Goal: Information Seeking & Learning: Learn about a topic

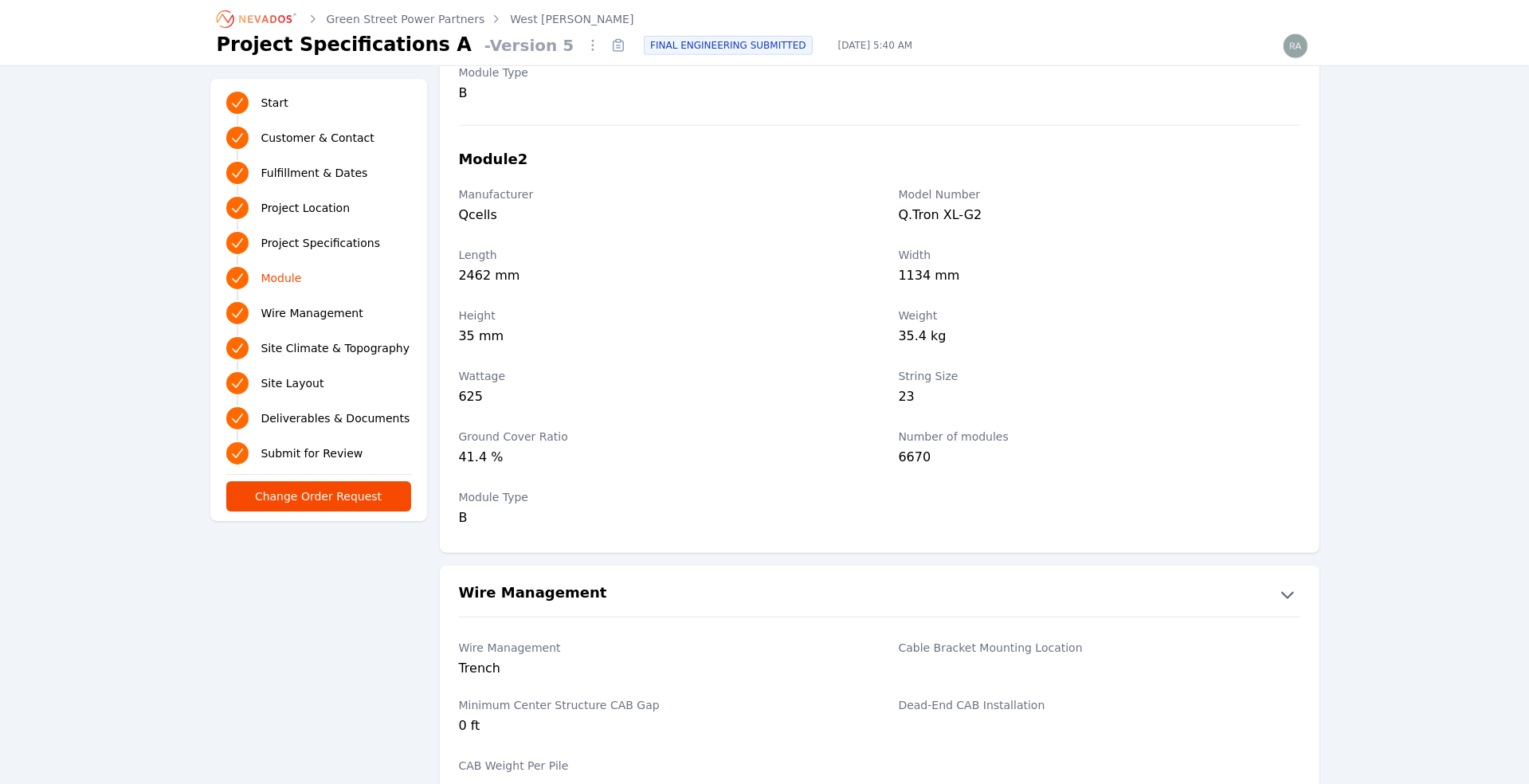
scroll to position [2174, 0]
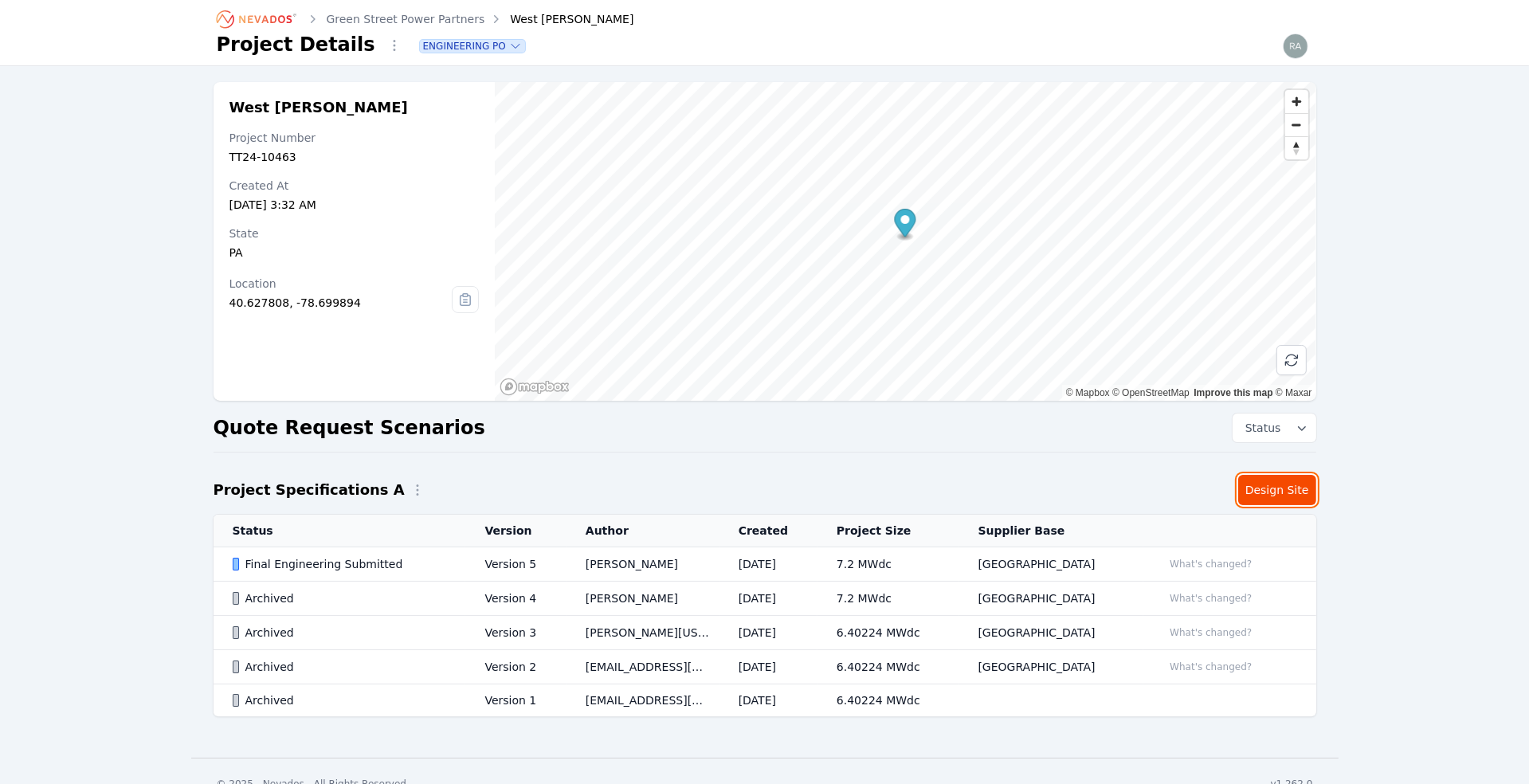
click at [1281, 490] on link "Design Site" at bounding box center [1277, 489] width 78 height 30
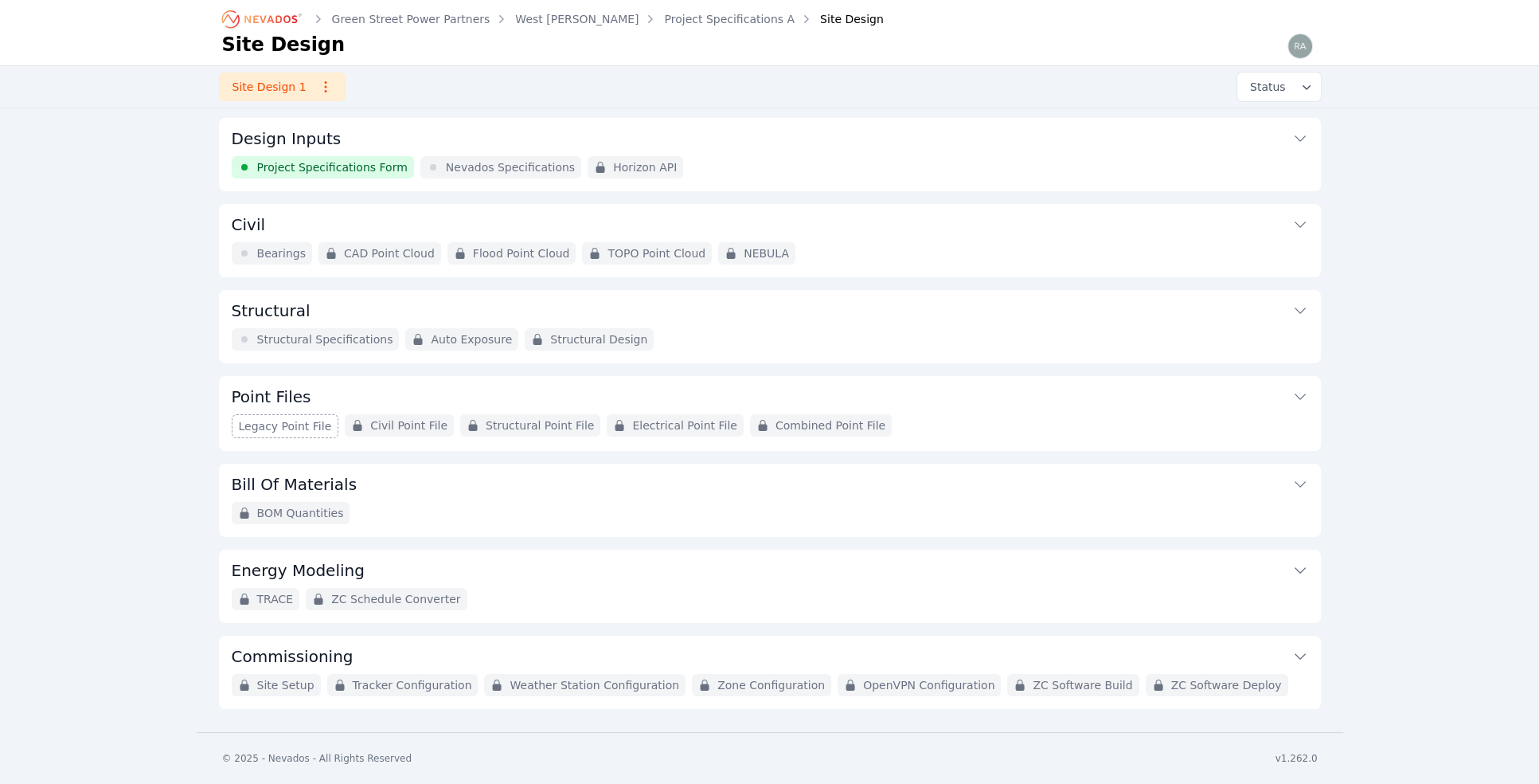
click at [304, 337] on span "Structural Specifications" at bounding box center [325, 339] width 136 height 16
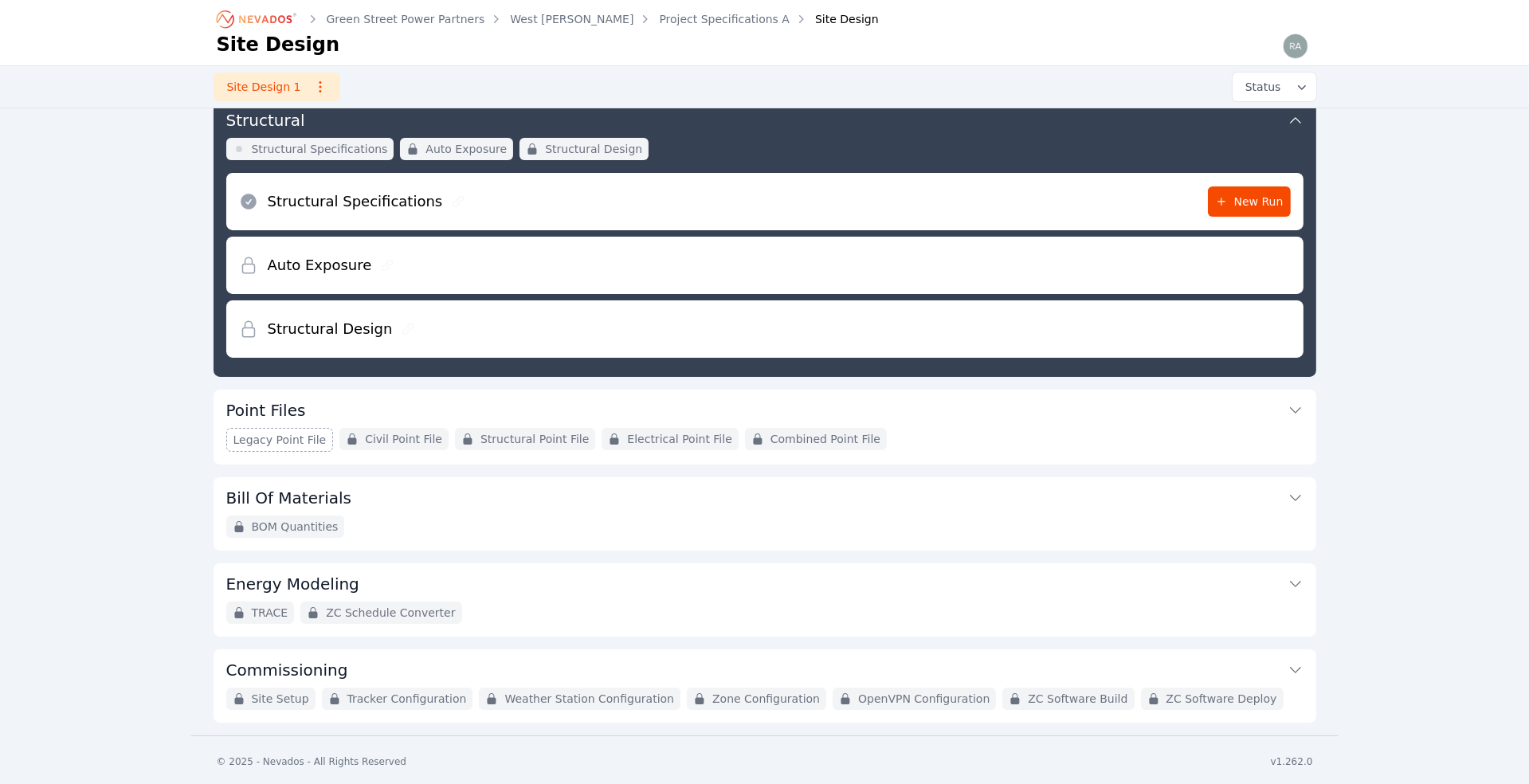
scroll to position [191, 0]
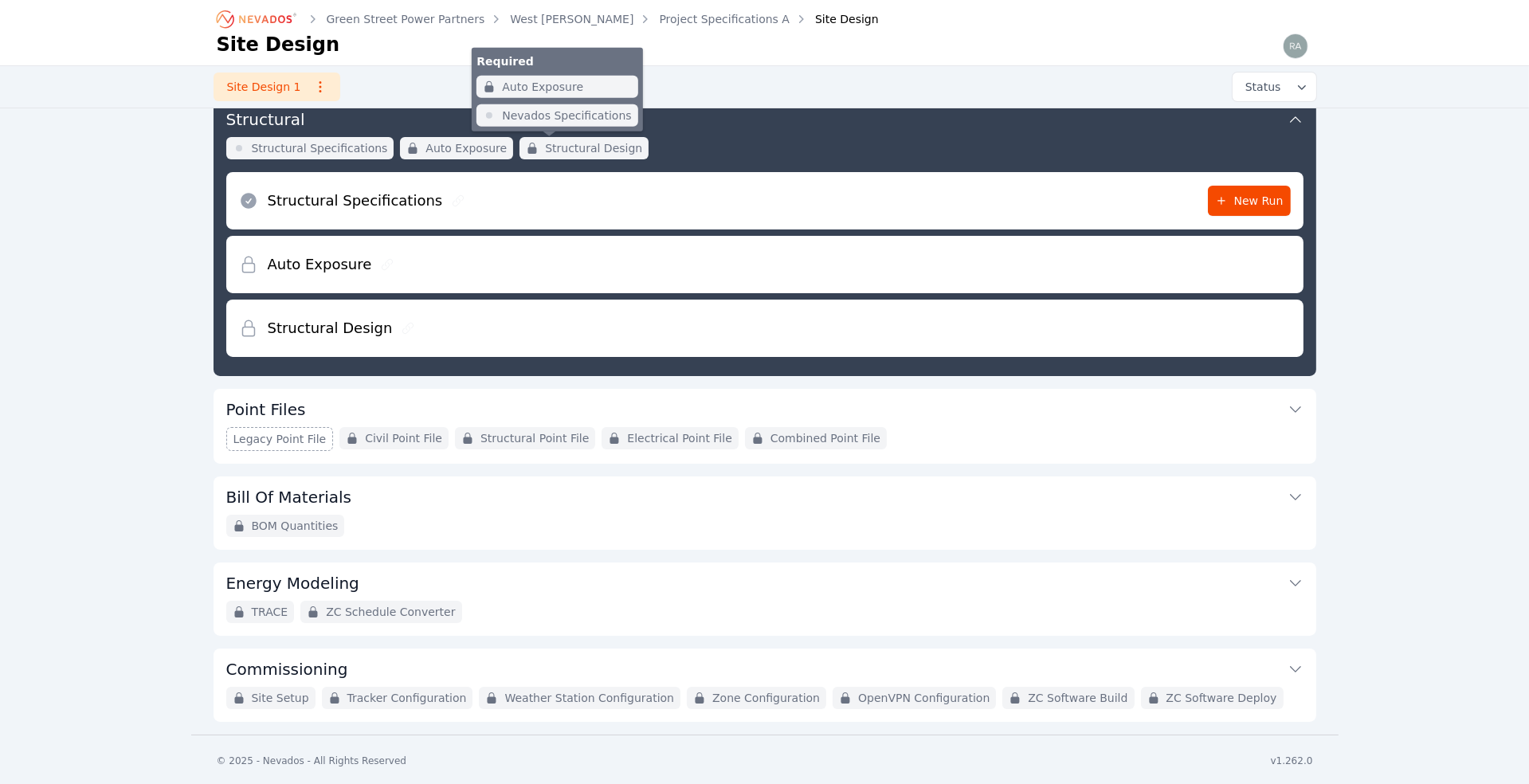
click at [549, 152] on span "Structural Design" at bounding box center [594, 148] width 97 height 16
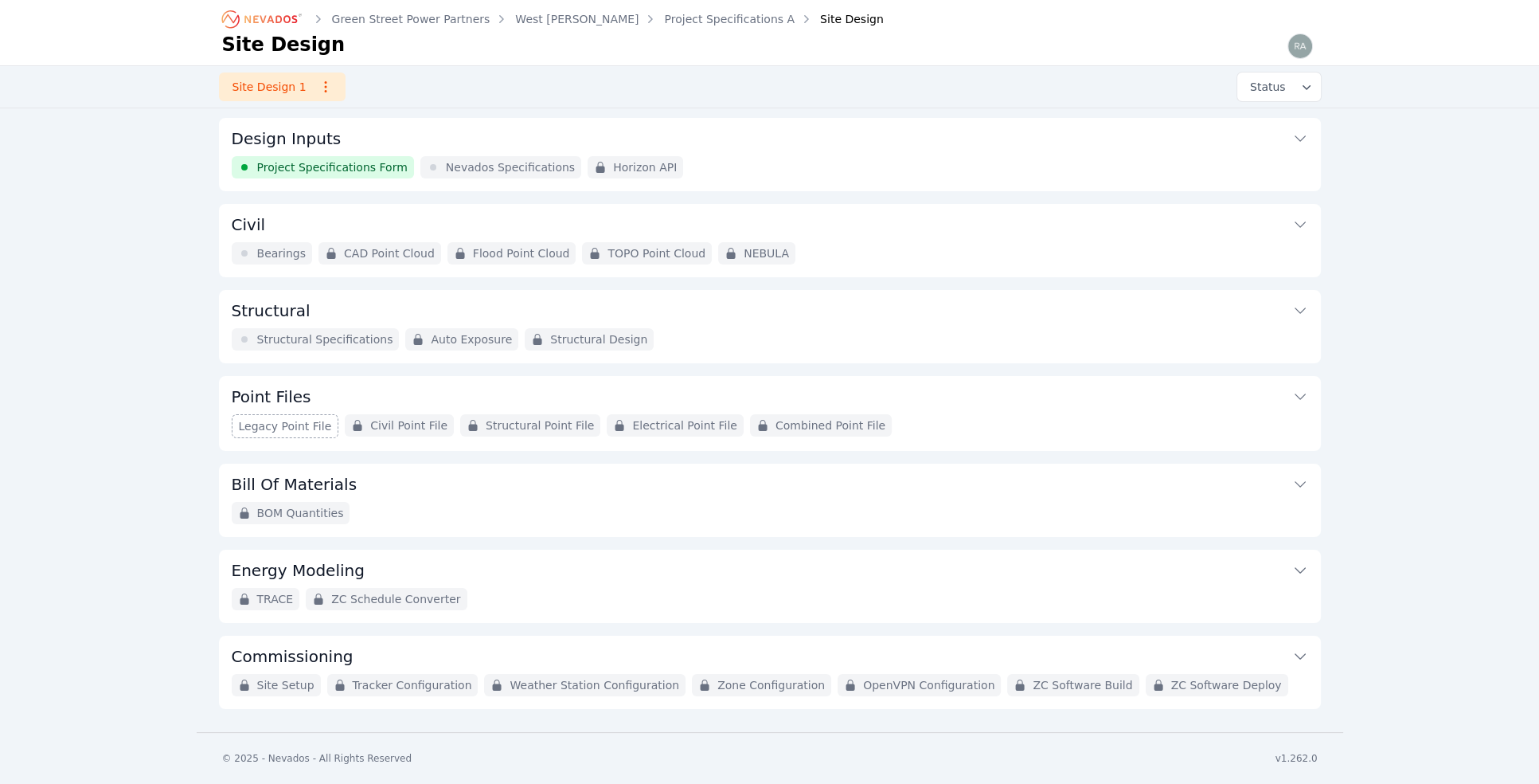
click at [279, 252] on span "Bearings" at bounding box center [281, 253] width 50 height 16
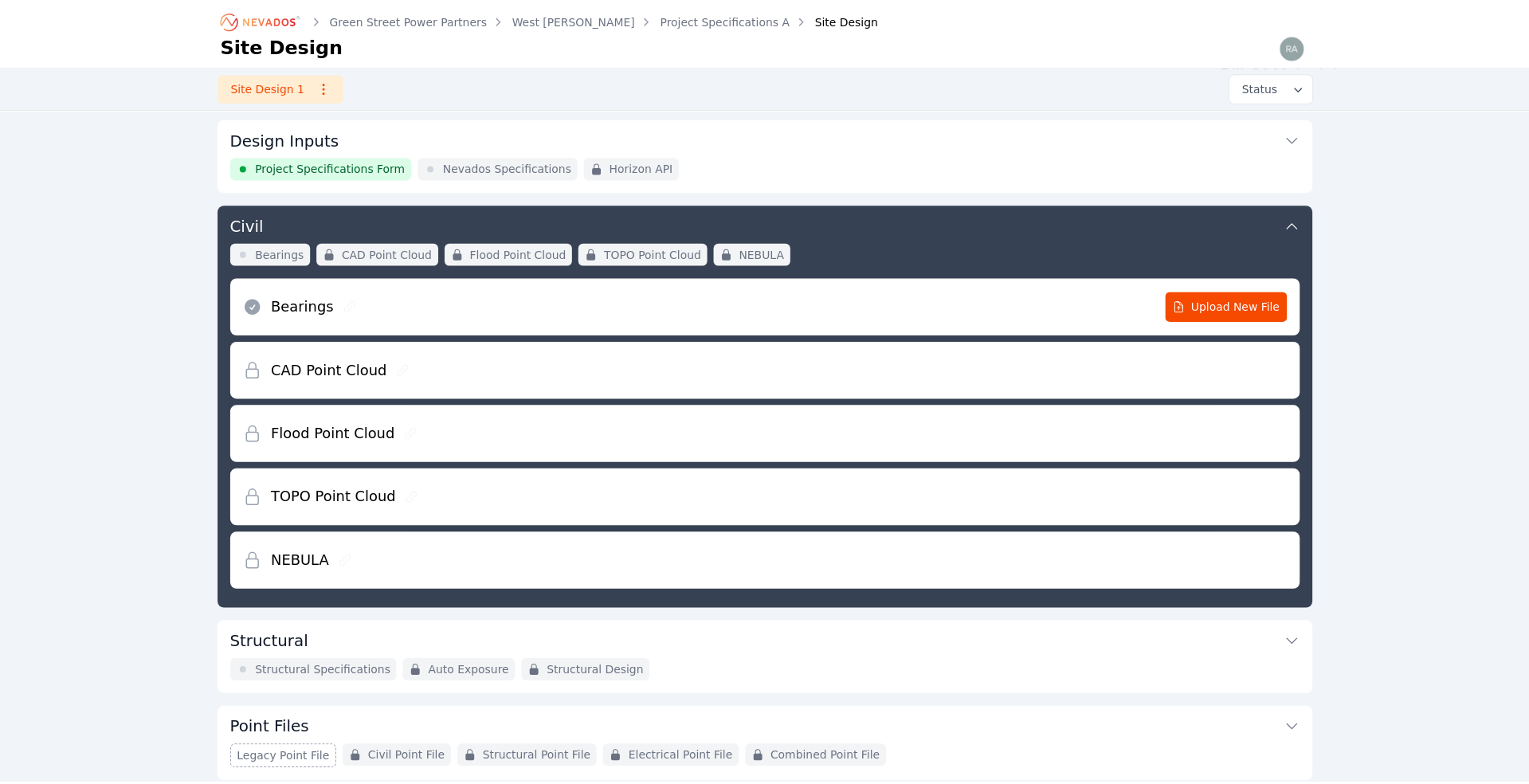
scroll to position [84, 0]
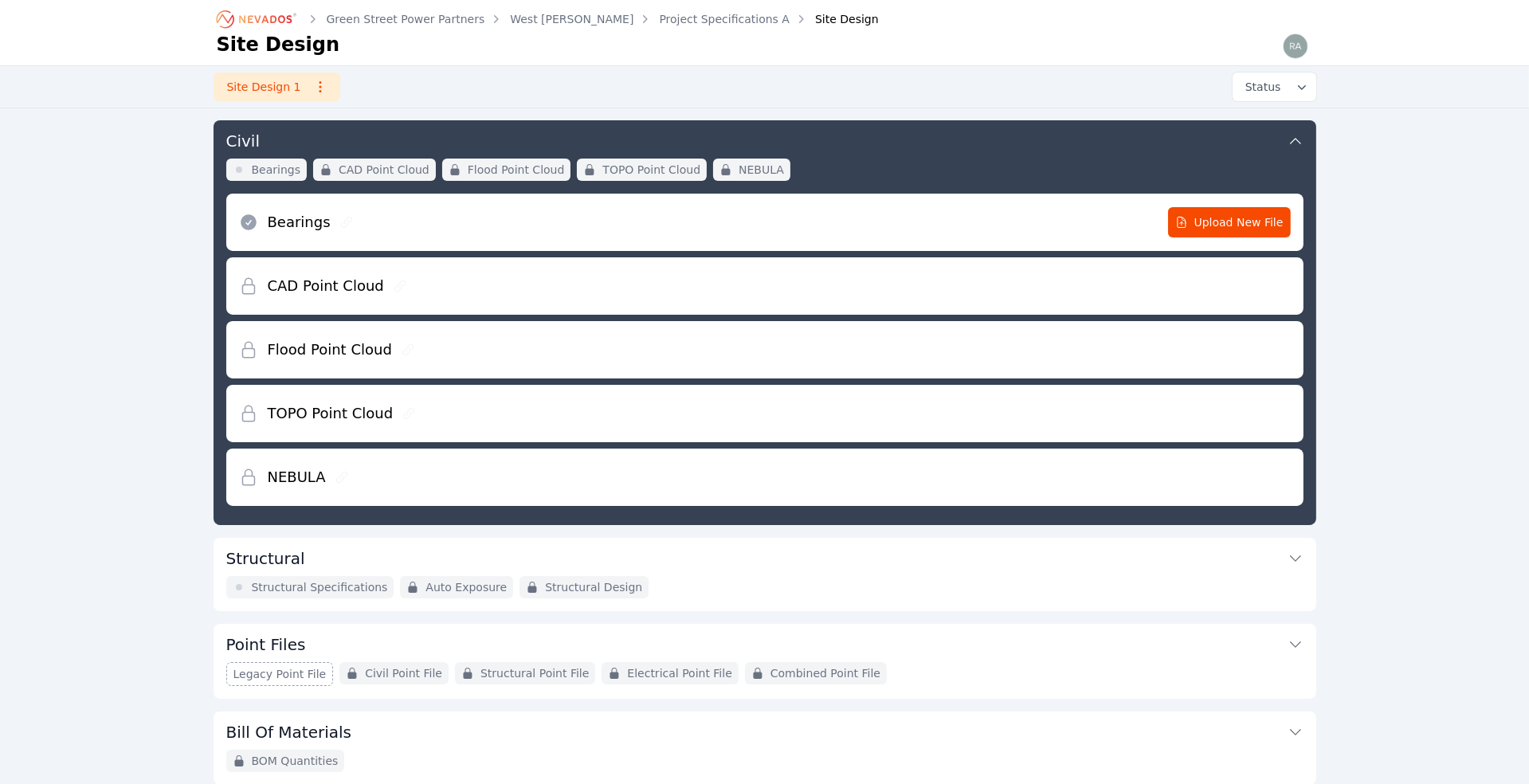
click at [1295, 134] on icon at bounding box center [1295, 141] width 16 height 16
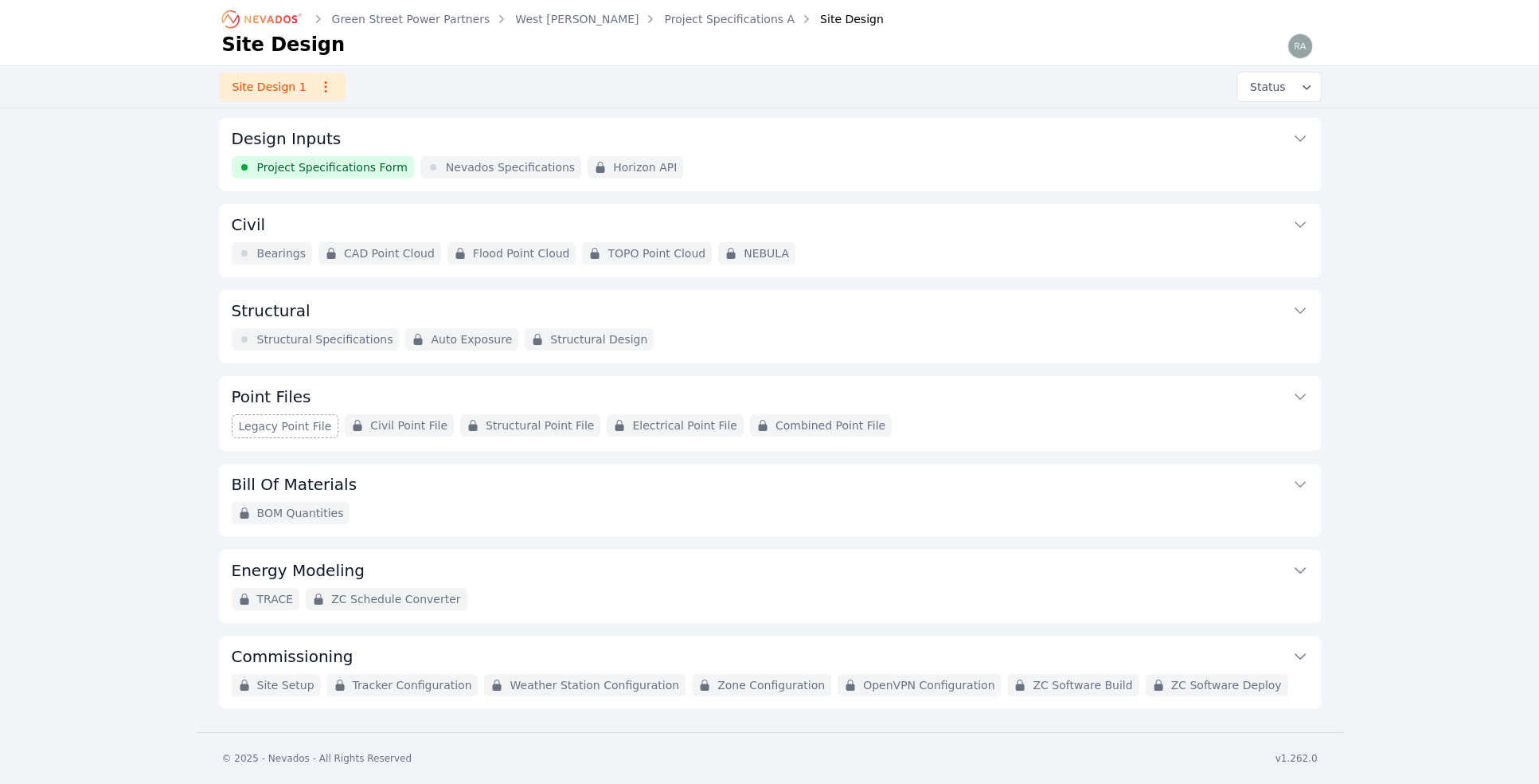
click at [504, 164] on span "Nevados Specifications" at bounding box center [510, 167] width 129 height 16
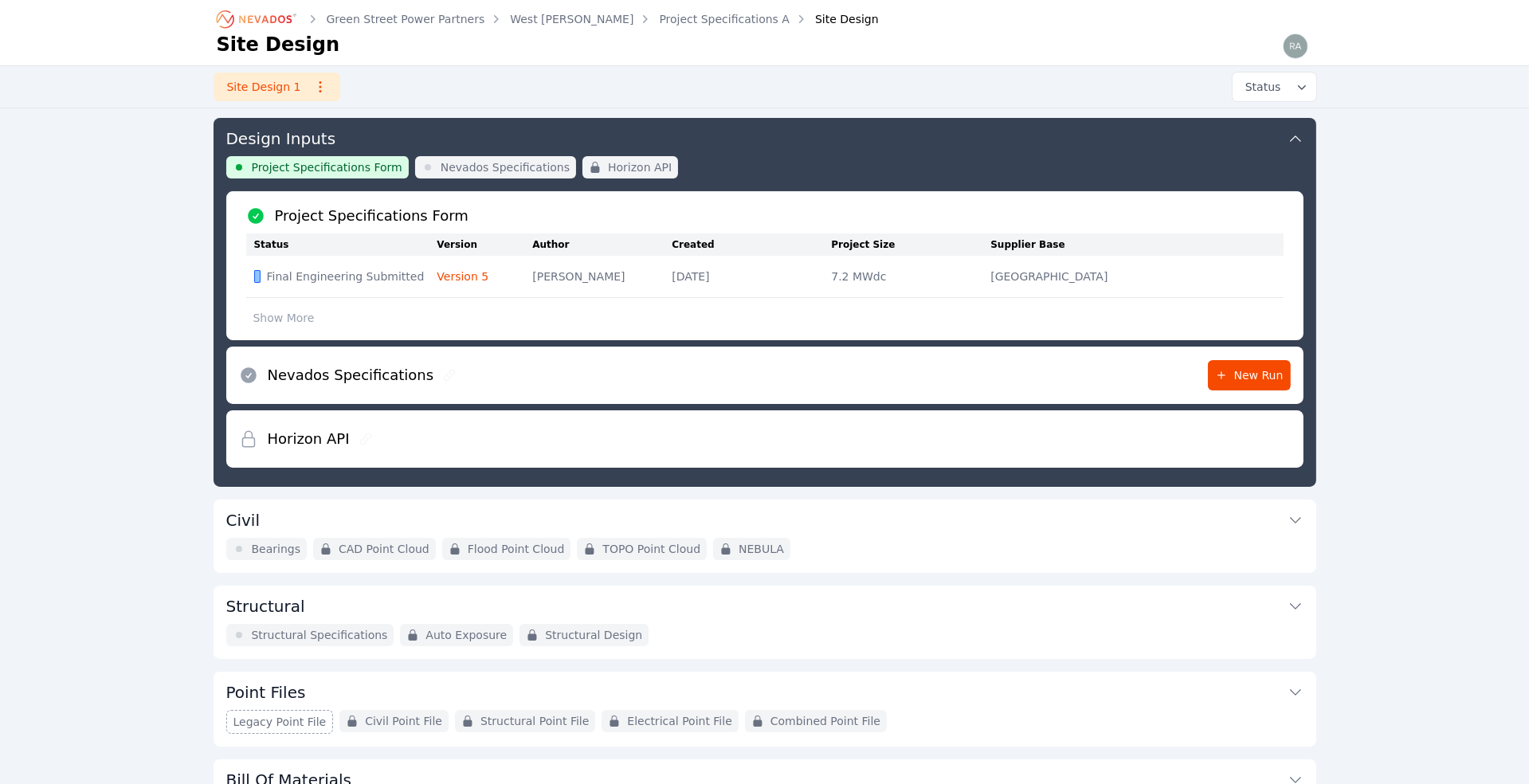
click at [1296, 134] on icon at bounding box center [1295, 138] width 16 height 16
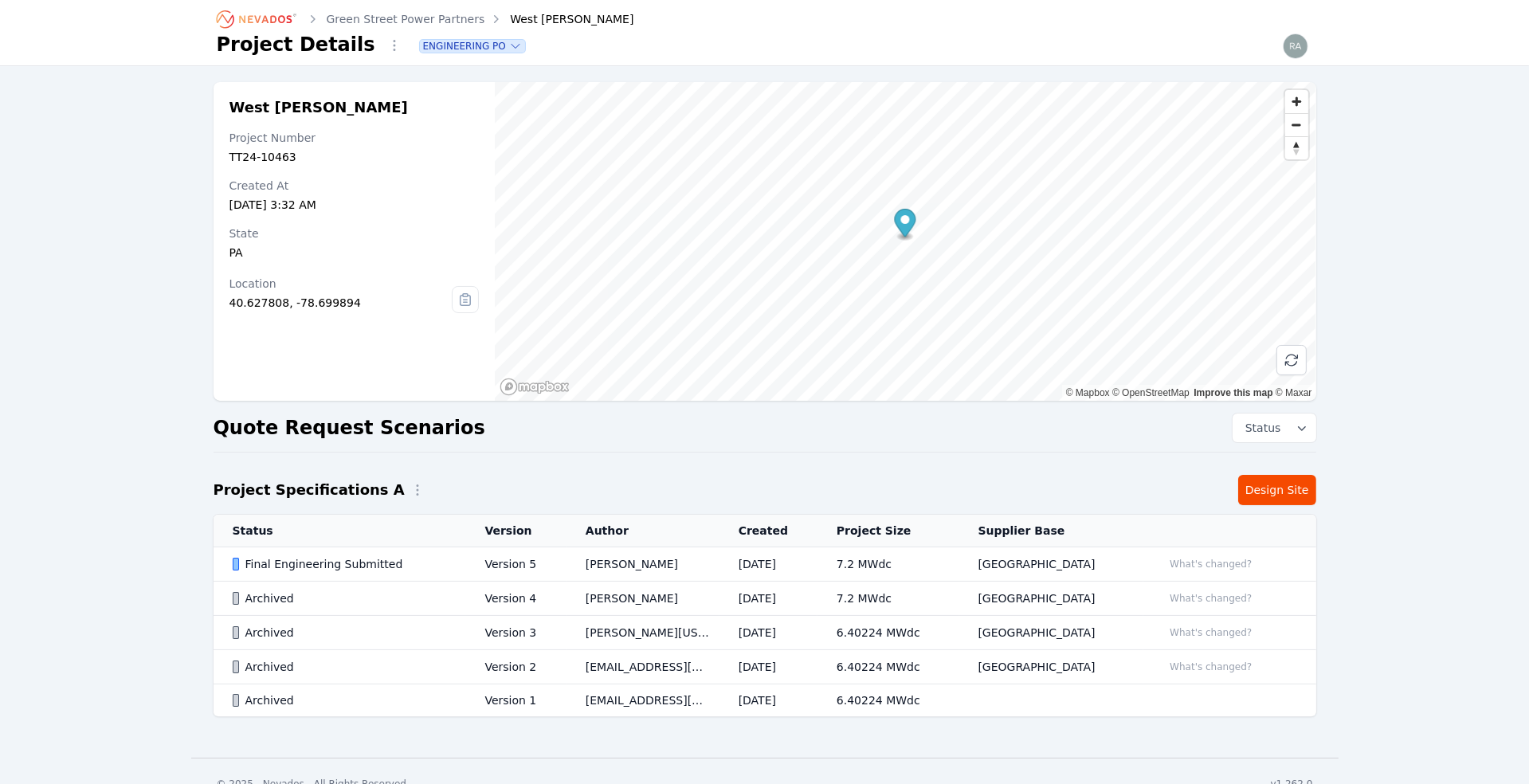
click at [508, 559] on td "Version 5" at bounding box center [515, 563] width 100 height 34
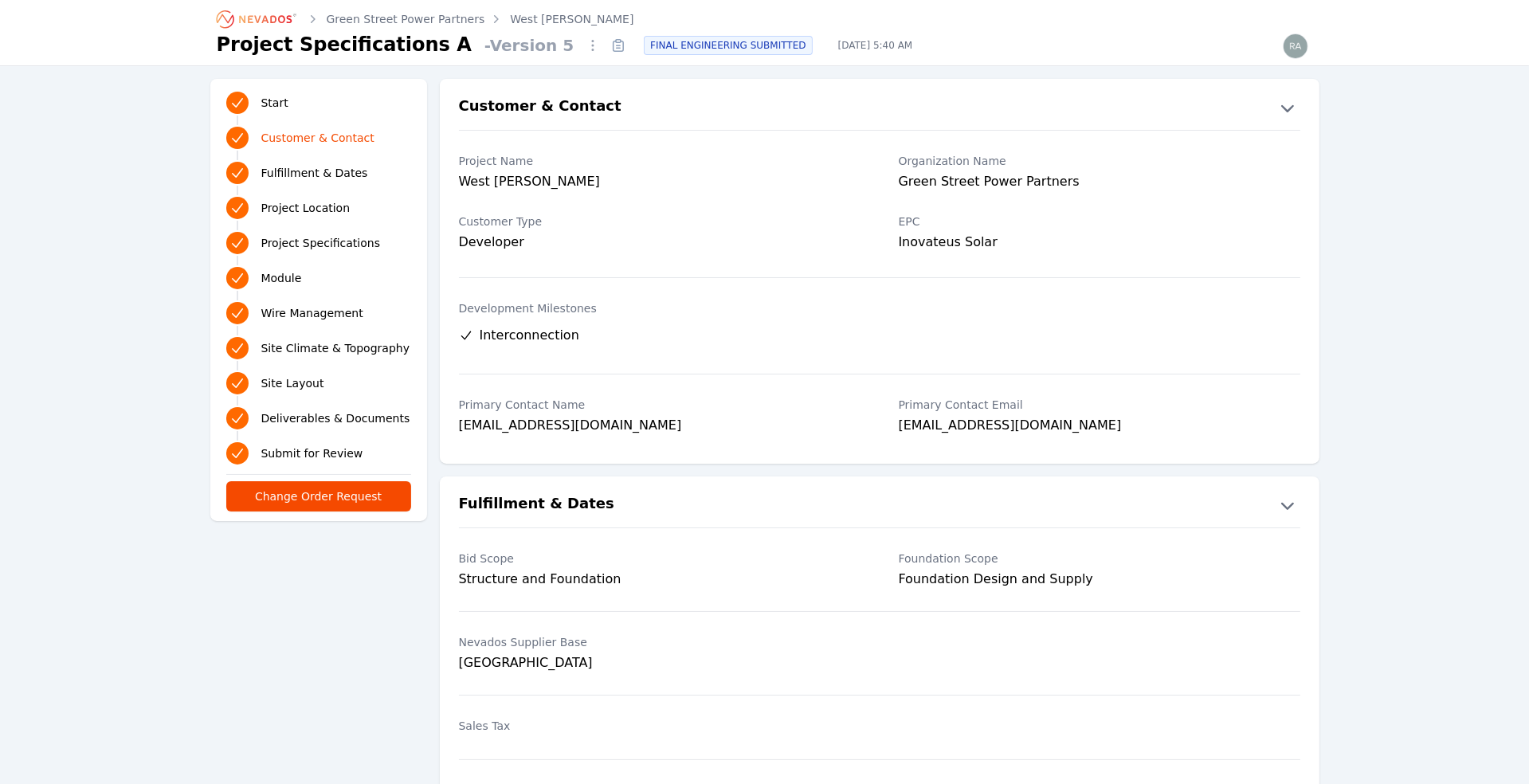
click at [324, 196] on link "Project Location" at bounding box center [318, 207] width 185 height 28
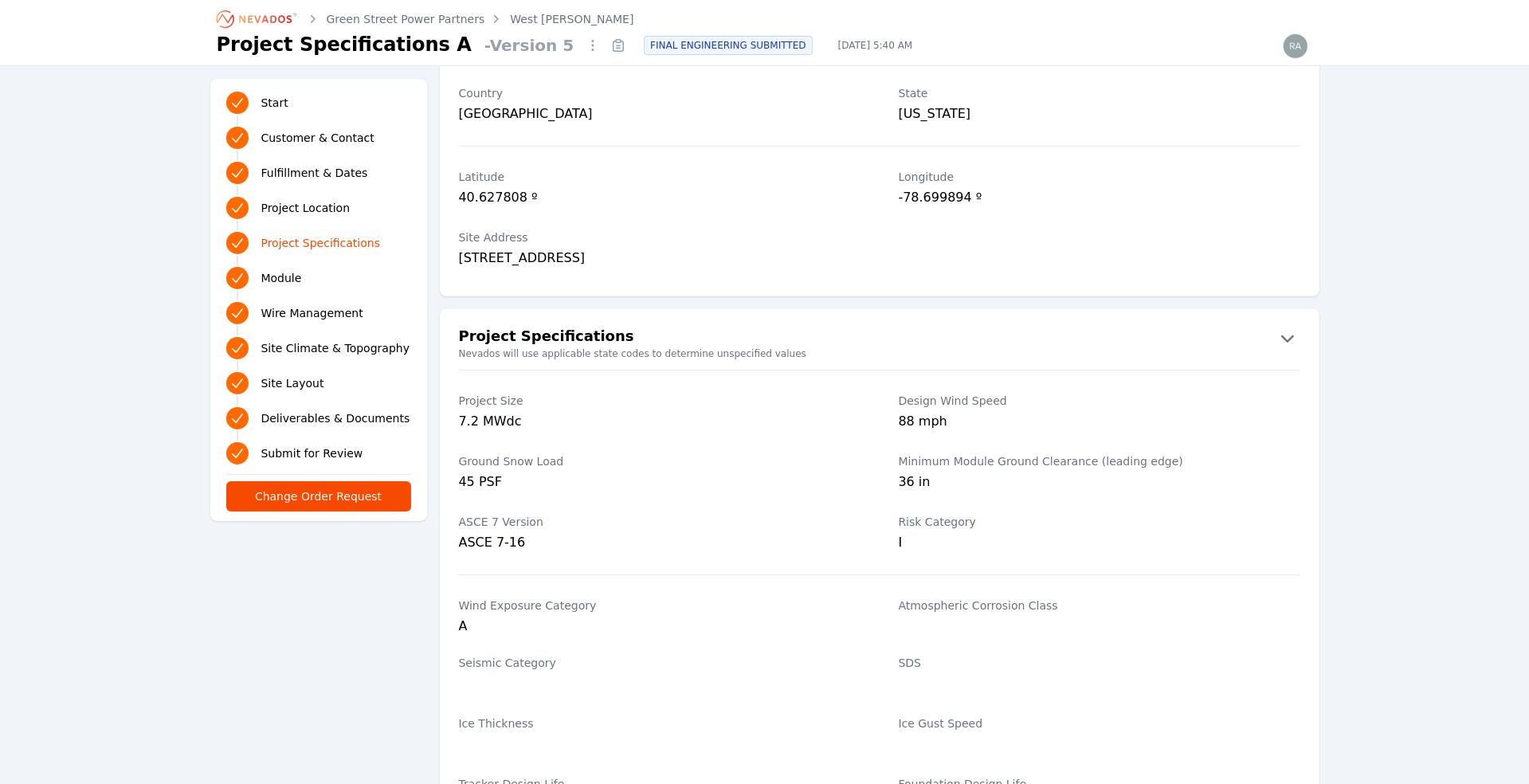
scroll to position [911, 0]
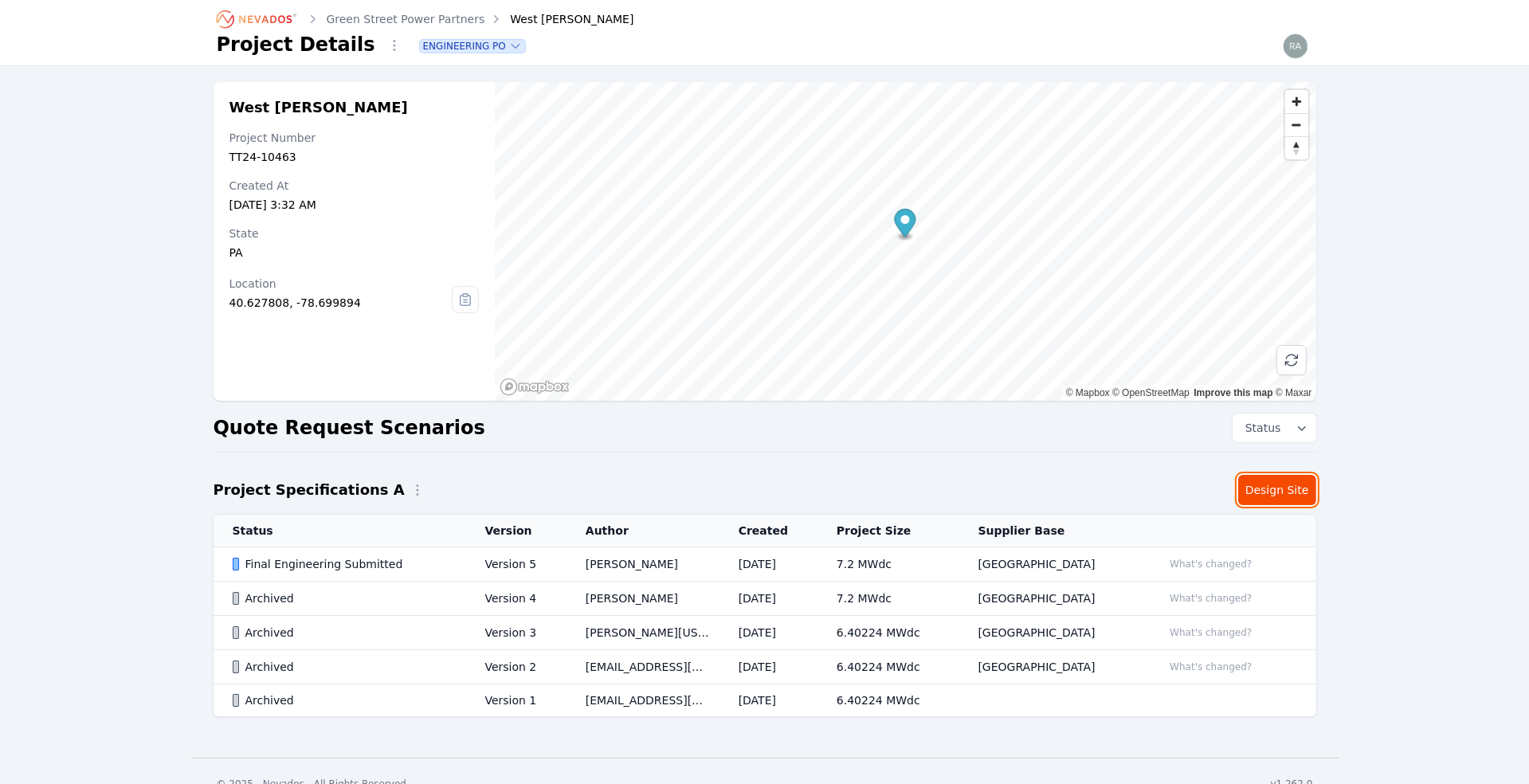
click at [1276, 490] on link "Design Site" at bounding box center [1277, 489] width 78 height 30
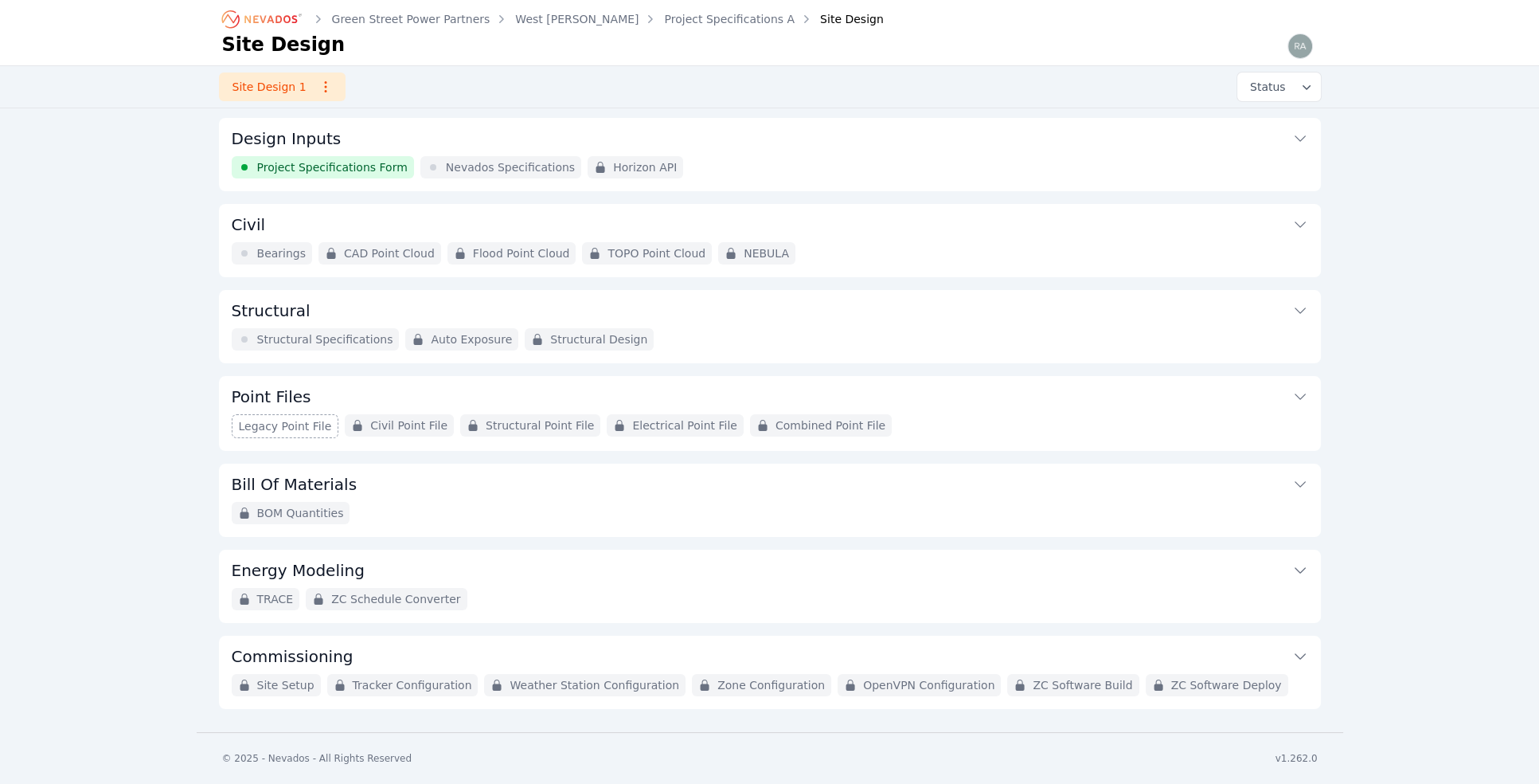
click at [271, 249] on span "Bearings" at bounding box center [281, 253] width 50 height 16
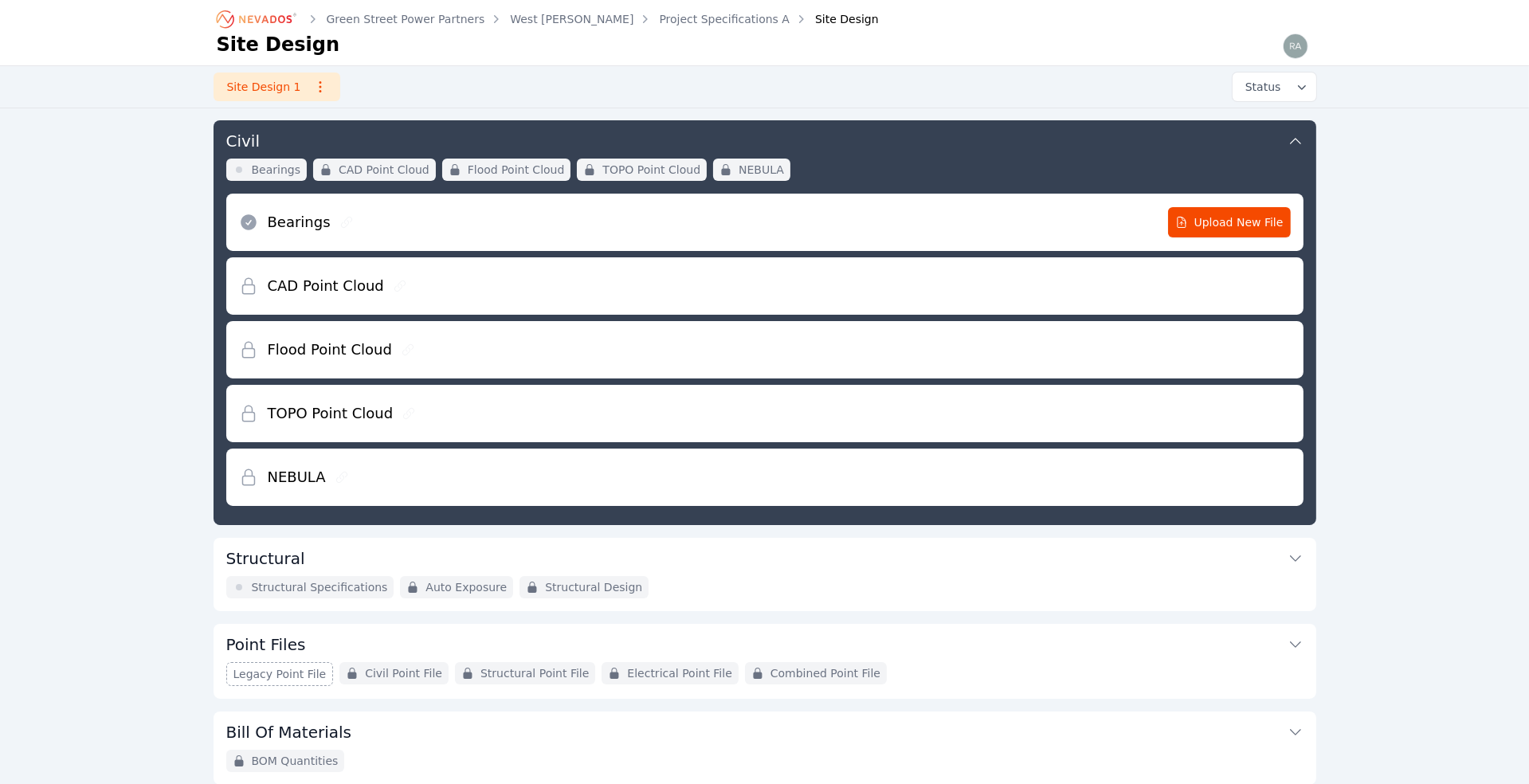
click at [121, 143] on div "Green Street Power Partners West [PERSON_NAME] Project Specifications A Site De…" at bounding box center [764, 443] width 1529 height 1052
click at [257, 171] on span "Bearings" at bounding box center [276, 169] width 50 height 16
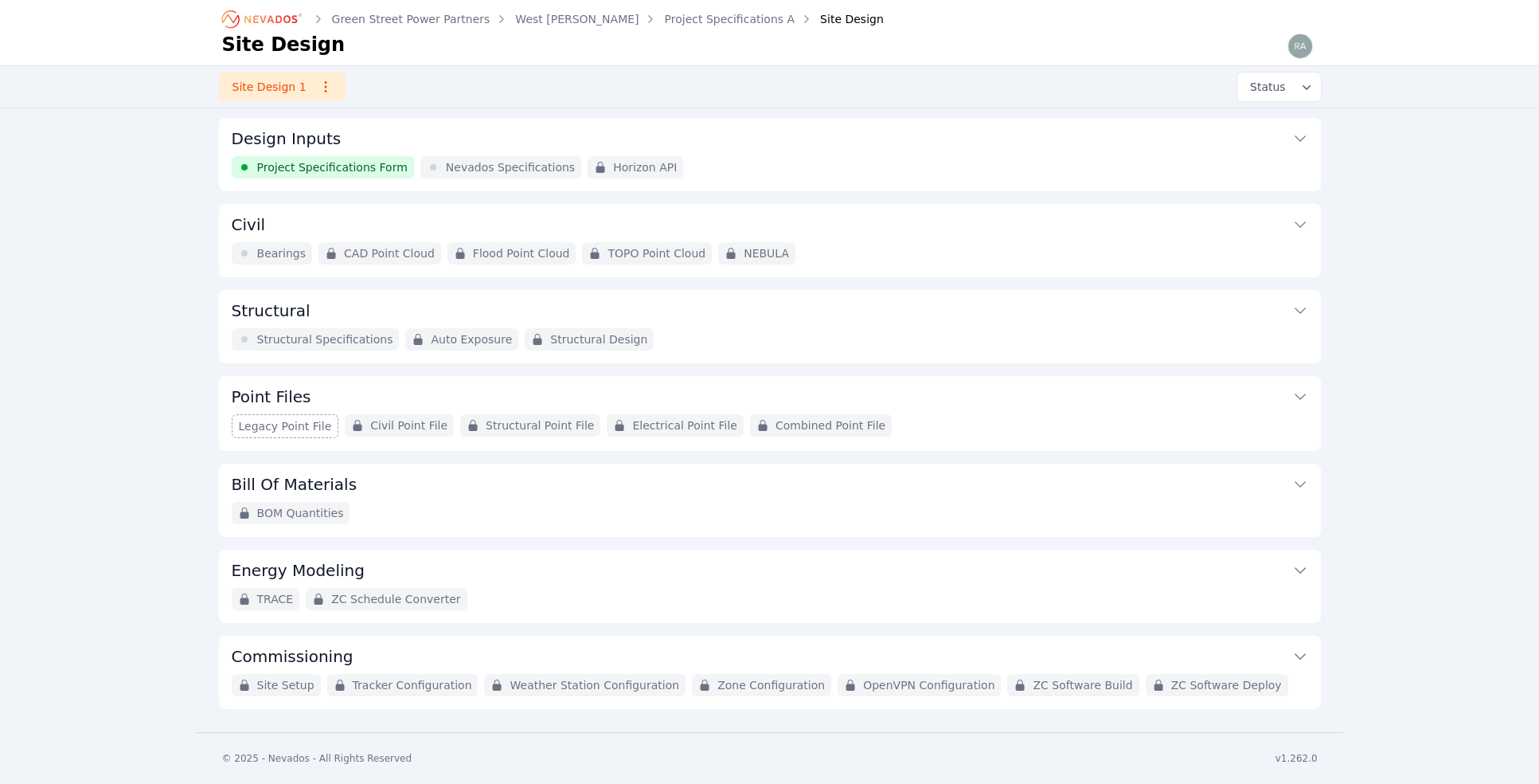
click at [294, 339] on span "Structural Specifications" at bounding box center [325, 339] width 136 height 16
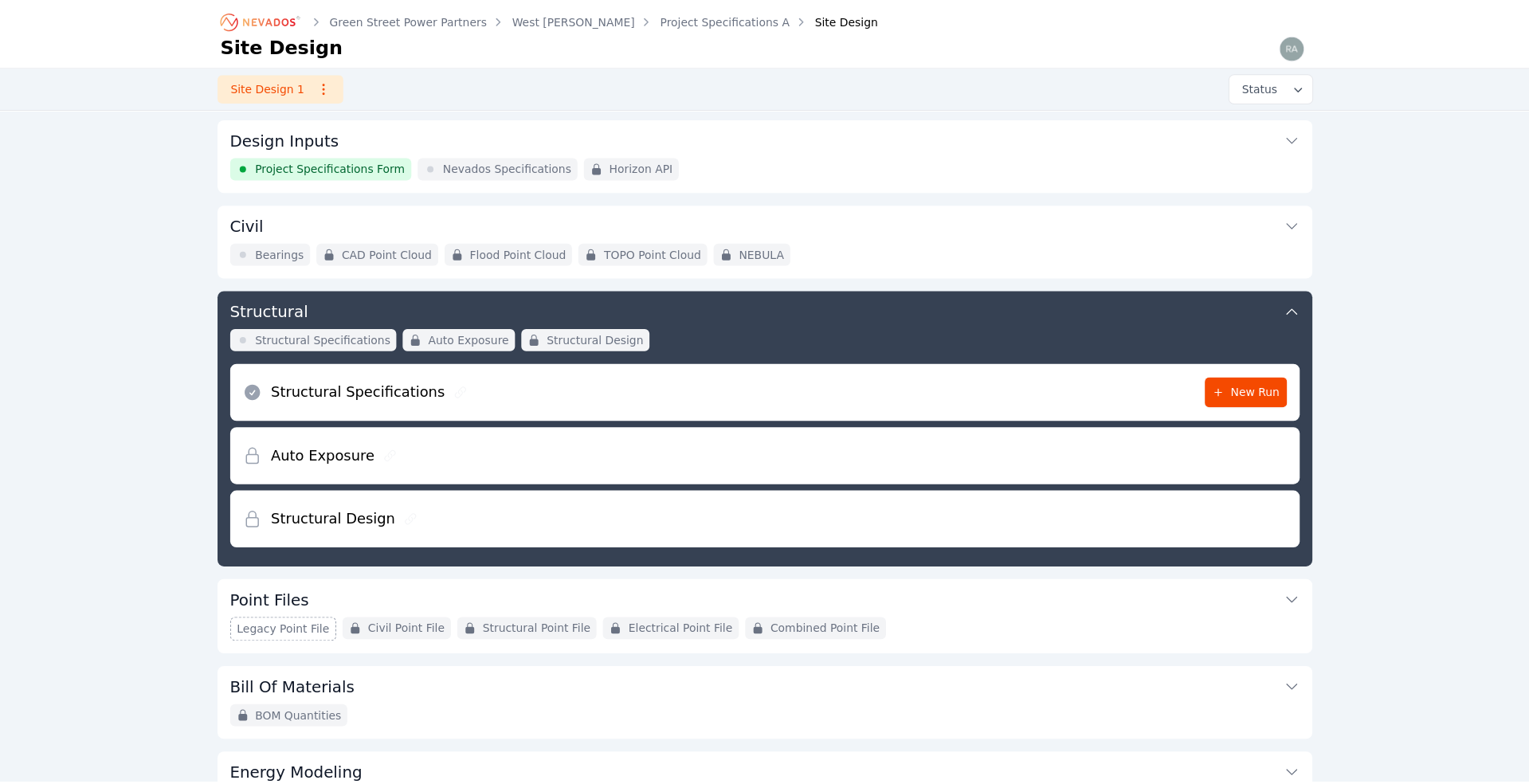
scroll to position [169, 0]
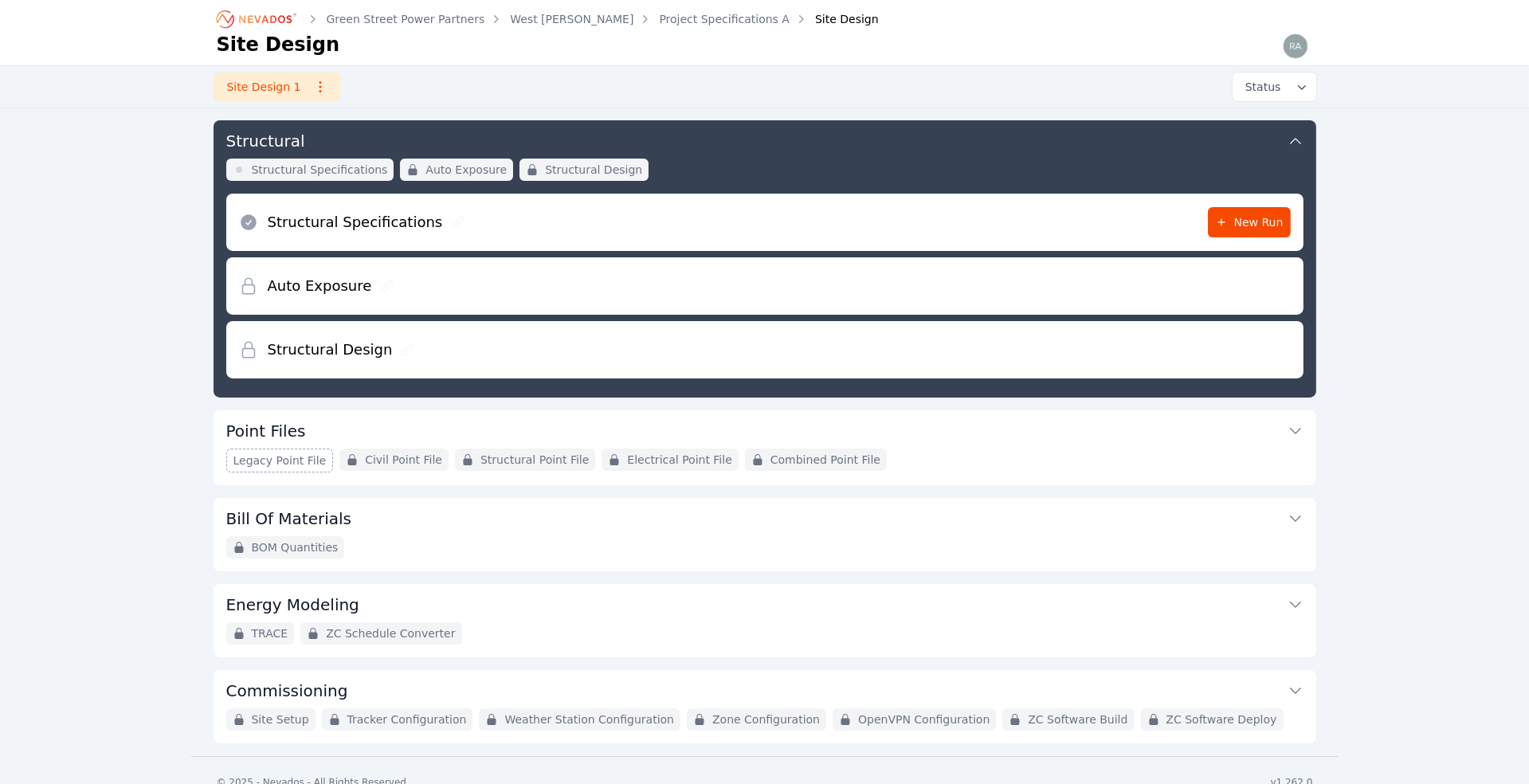
click at [332, 288] on h2 "Auto Exposure" at bounding box center [319, 285] width 104 height 22
click at [1107, 283] on div "Auto Exposure" at bounding box center [765, 285] width 1052 height 57
click at [132, 281] on div "Green Street Power Partners West [PERSON_NAME] Project Specifications A Site De…" at bounding box center [764, 293] width 1529 height 925
click at [303, 161] on span "Structural Specifications" at bounding box center [320, 169] width 136 height 16
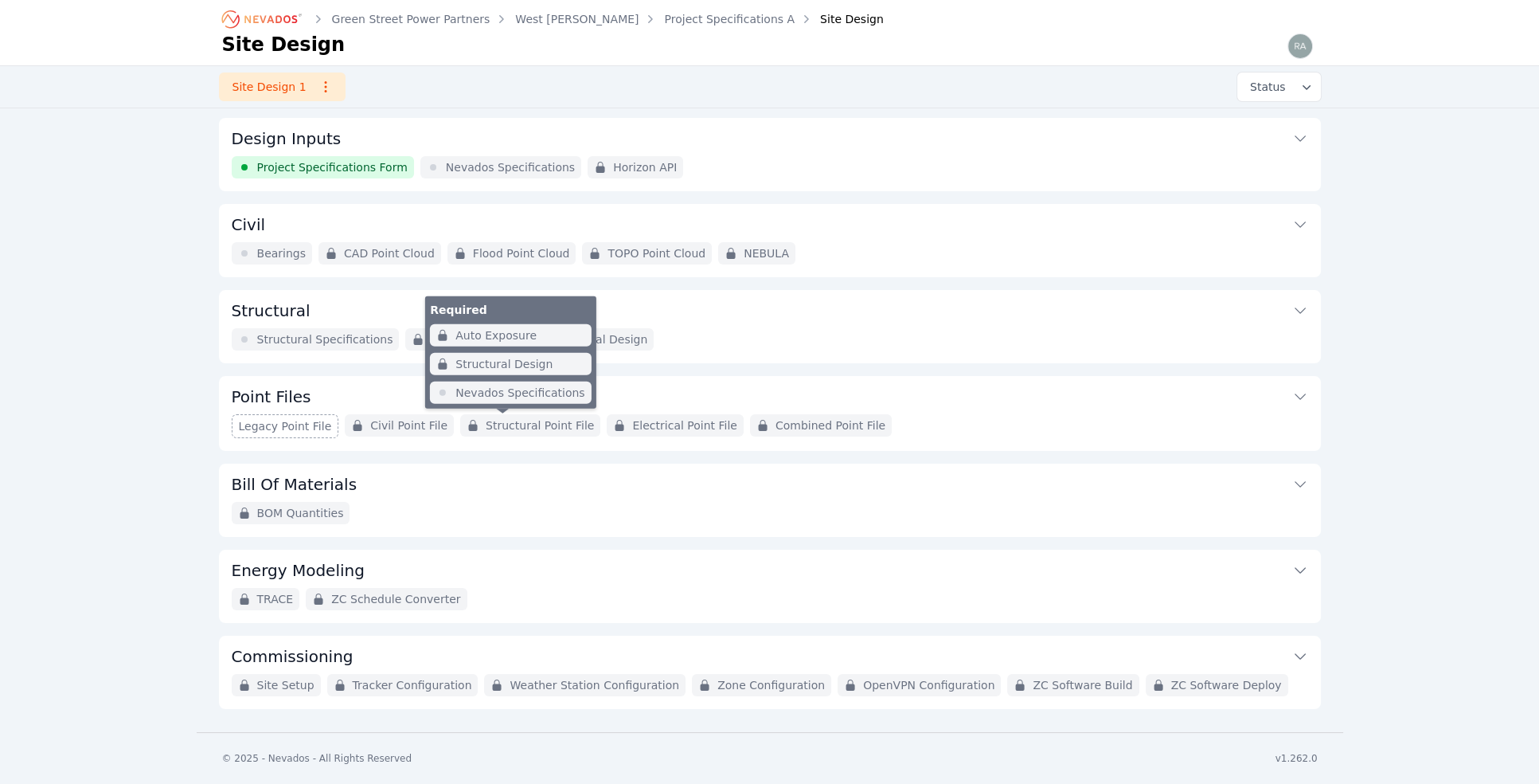
click at [519, 425] on span "Structural Point File" at bounding box center [539, 425] width 108 height 16
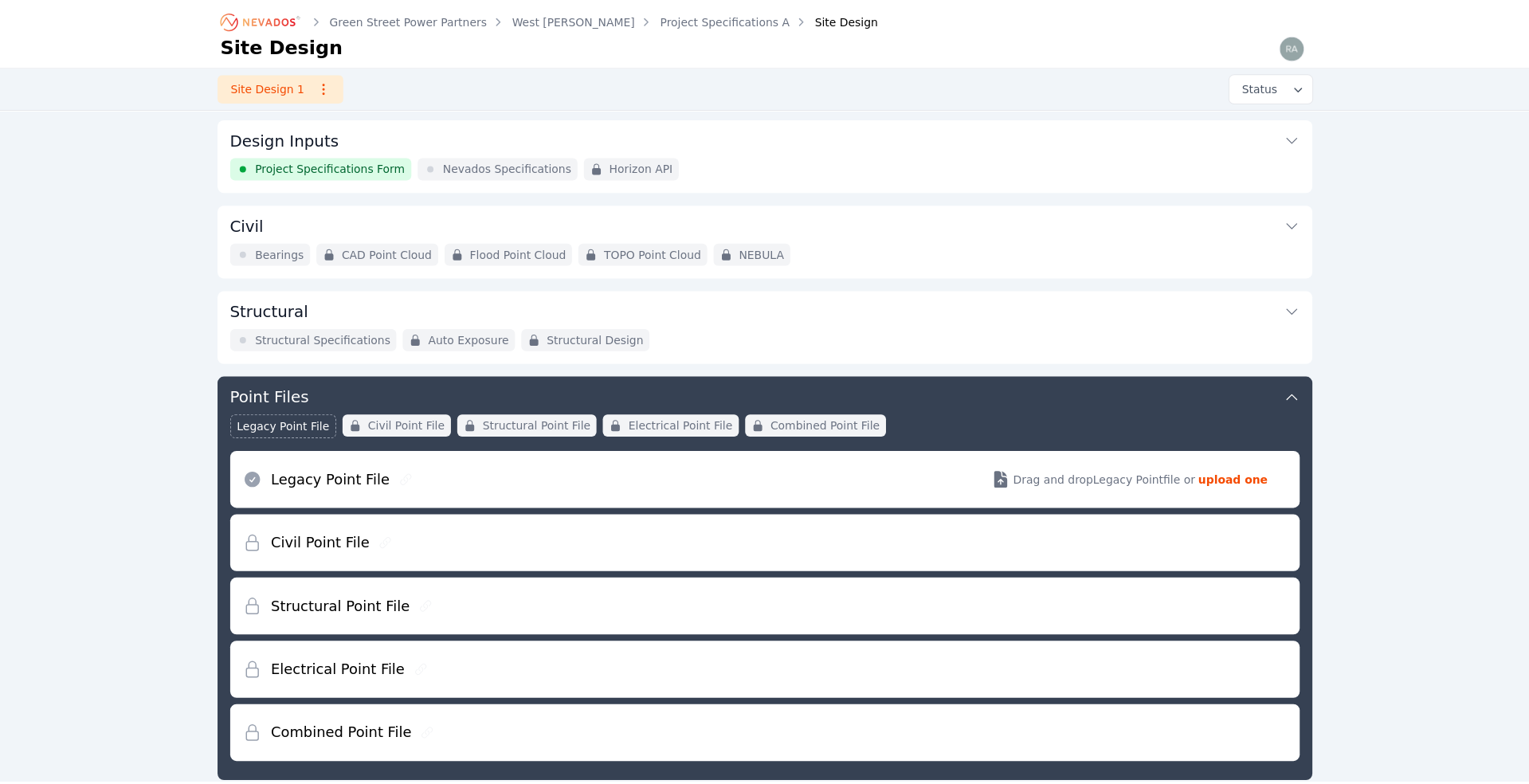
scroll to position [255, 0]
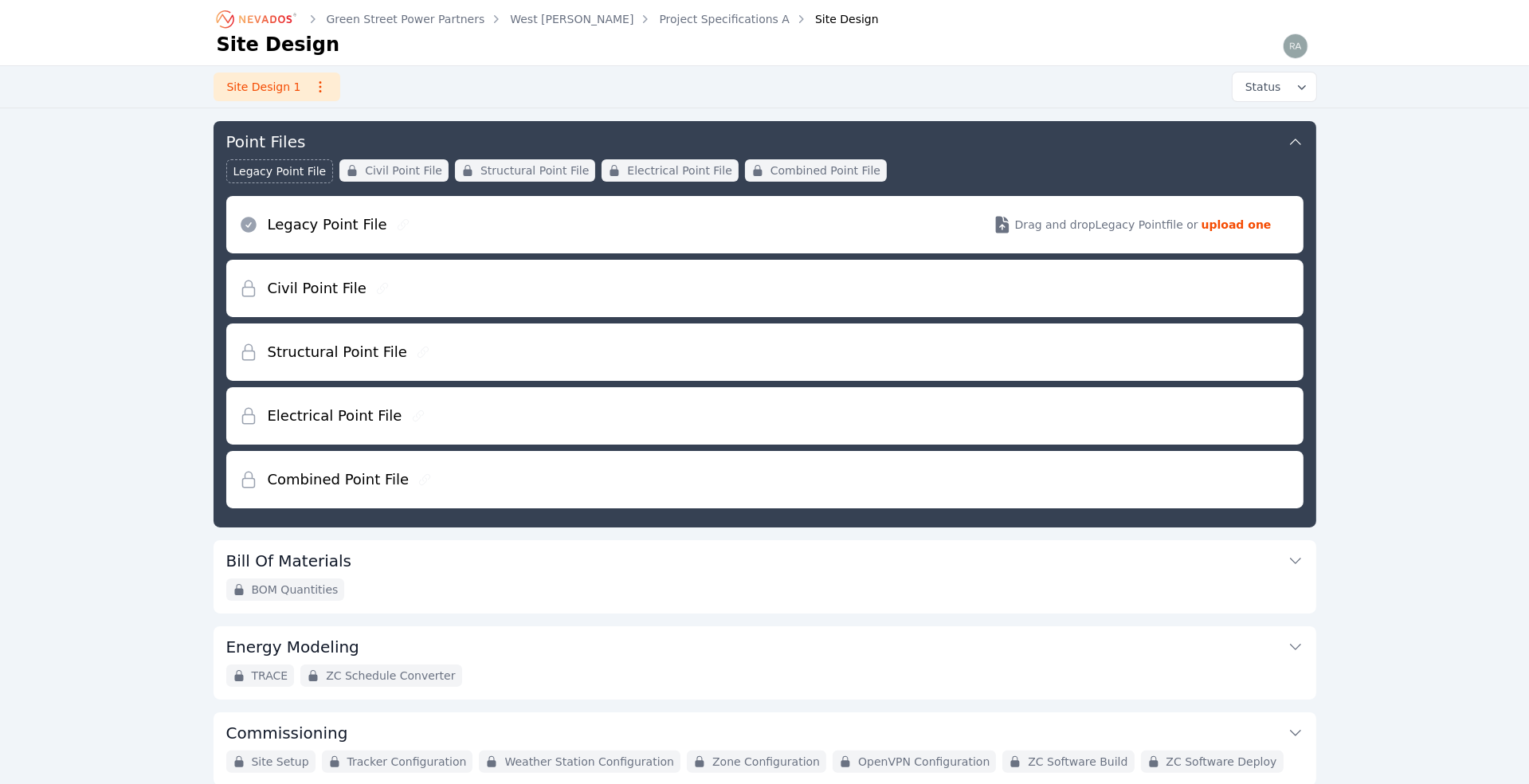
click at [276, 177] on span "Legacy Point File" at bounding box center [280, 171] width 93 height 16
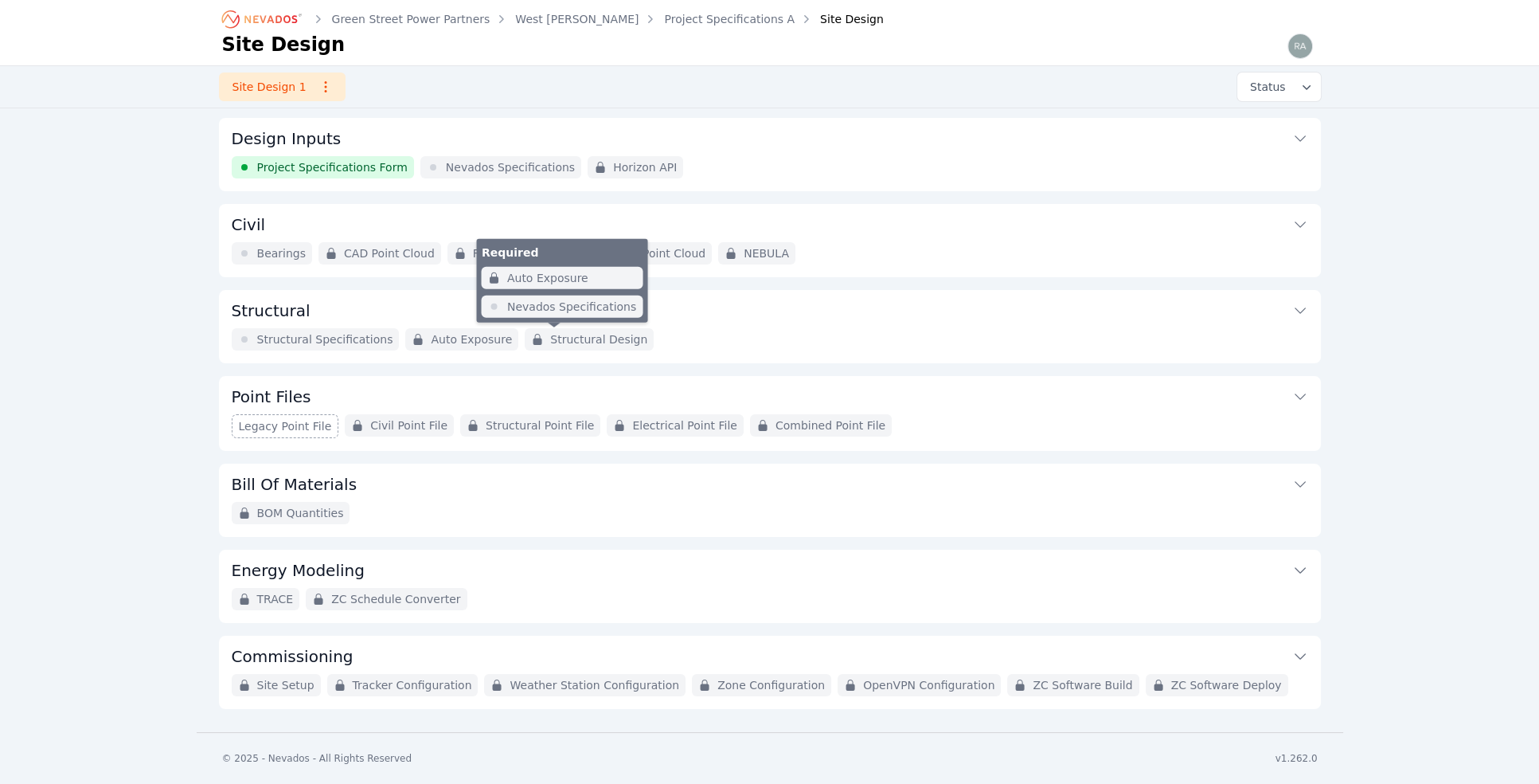
click at [570, 336] on span "Structural Design" at bounding box center [599, 339] width 97 height 16
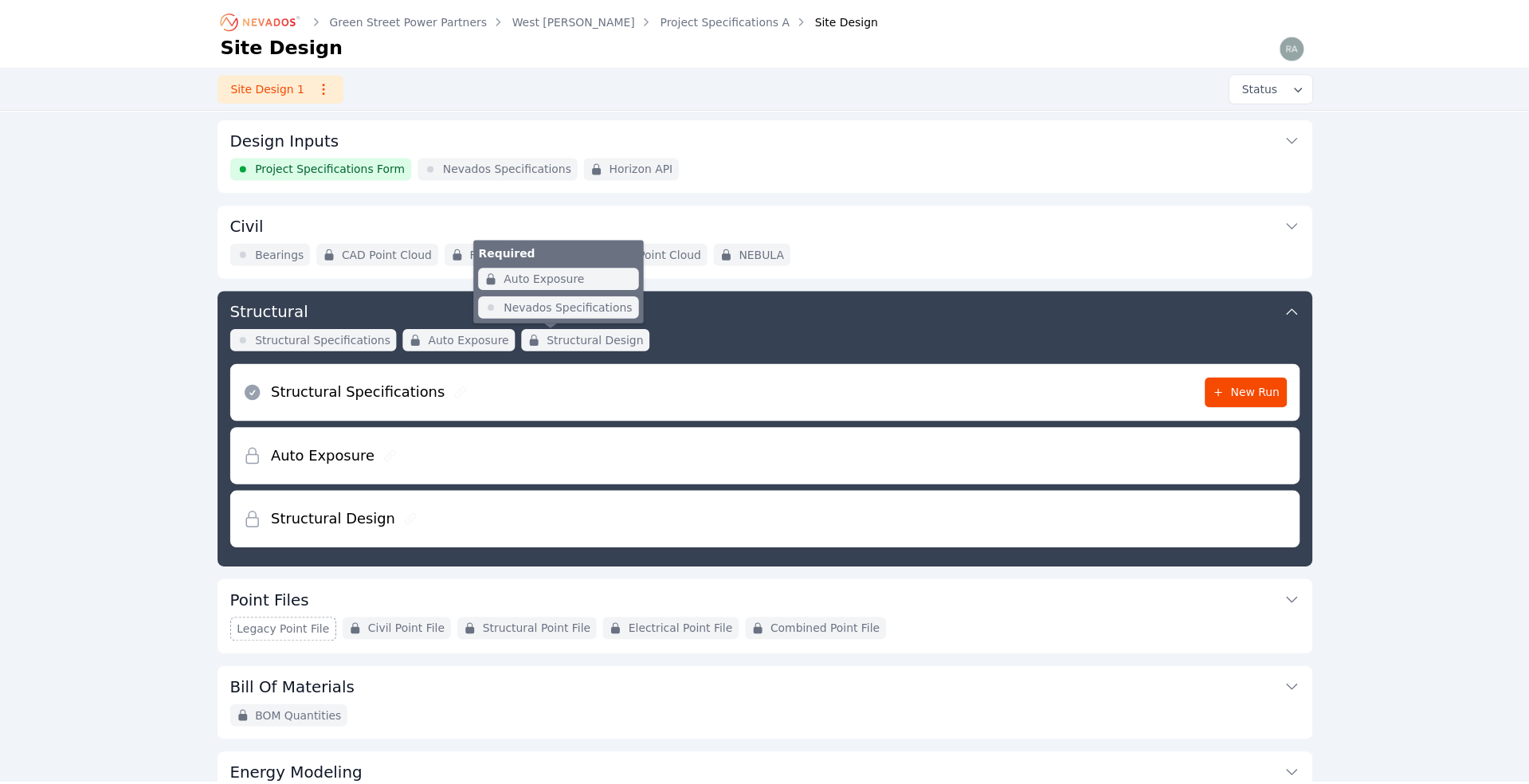
scroll to position [169, 0]
